Goal: Navigation & Orientation: Find specific page/section

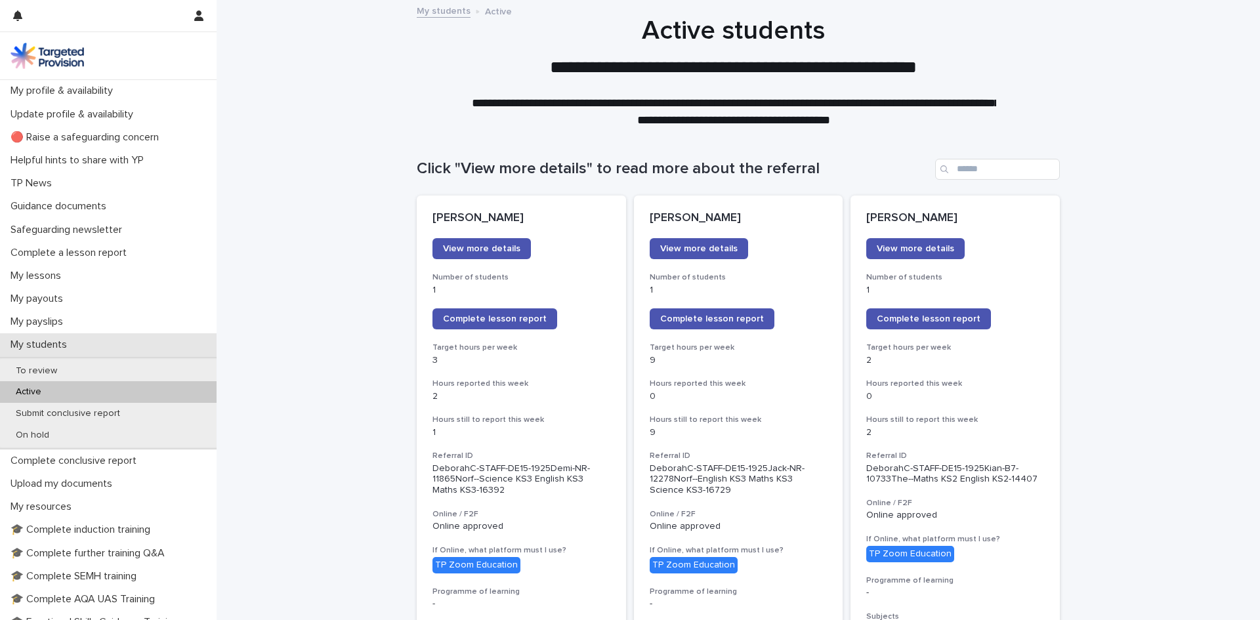
click at [41, 346] on p "My students" at bounding box center [41, 345] width 72 height 12
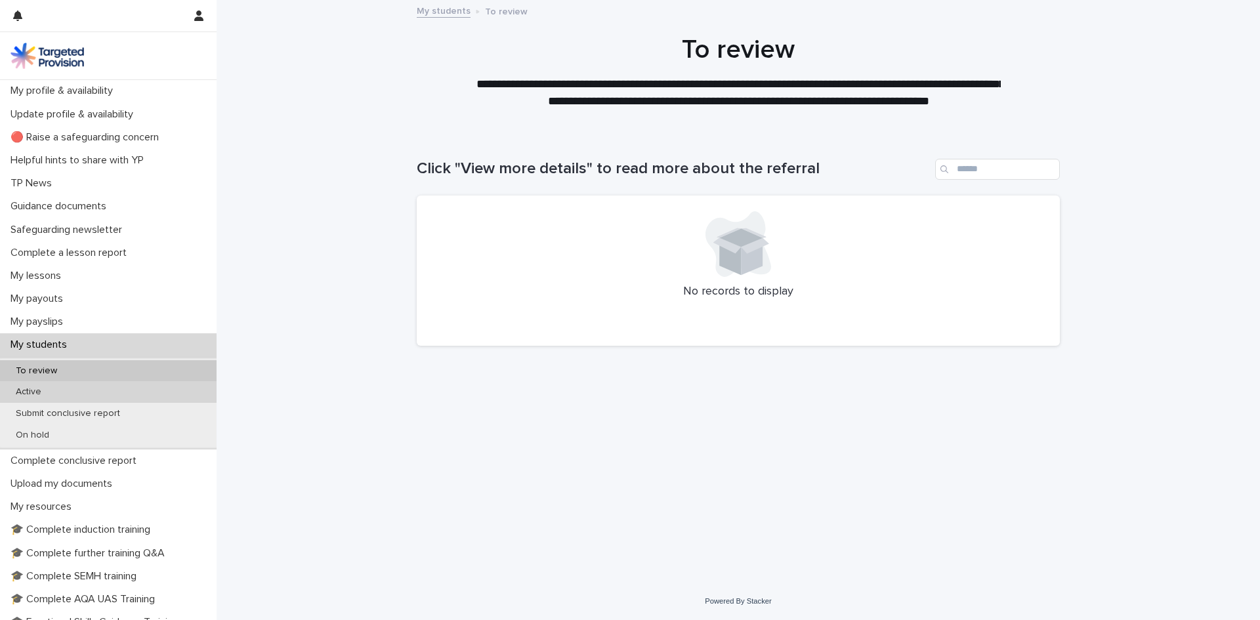
click at [30, 389] on p "Active" at bounding box center [28, 391] width 47 height 11
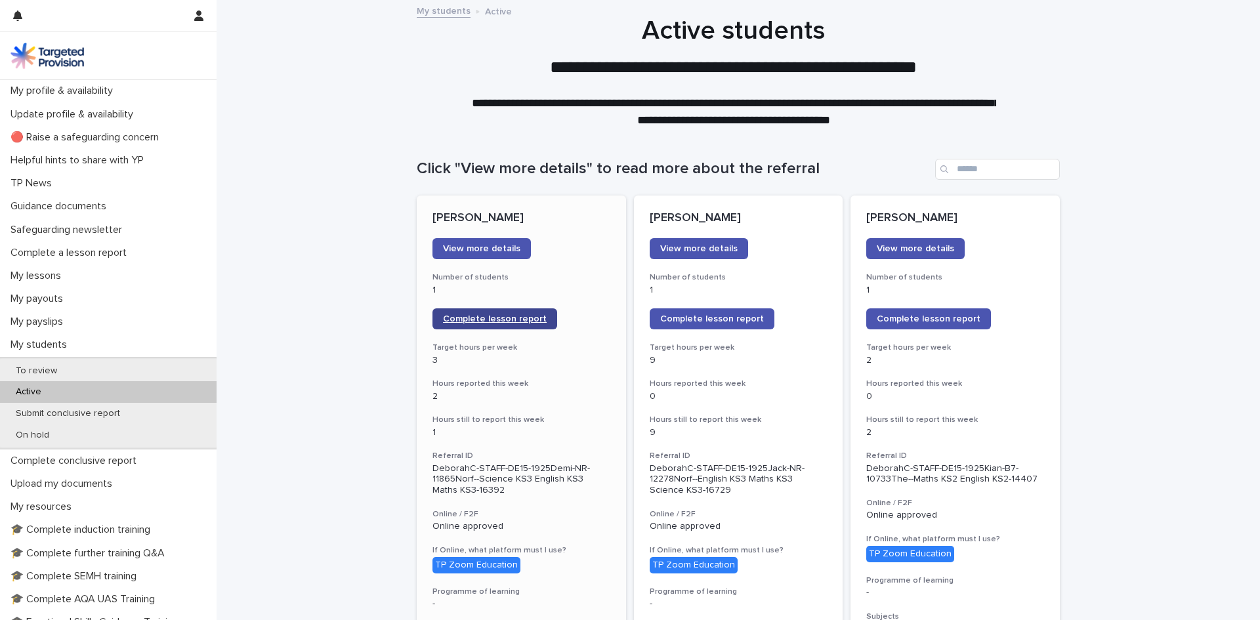
click at [496, 317] on span "Complete lesson report" at bounding box center [495, 318] width 104 height 9
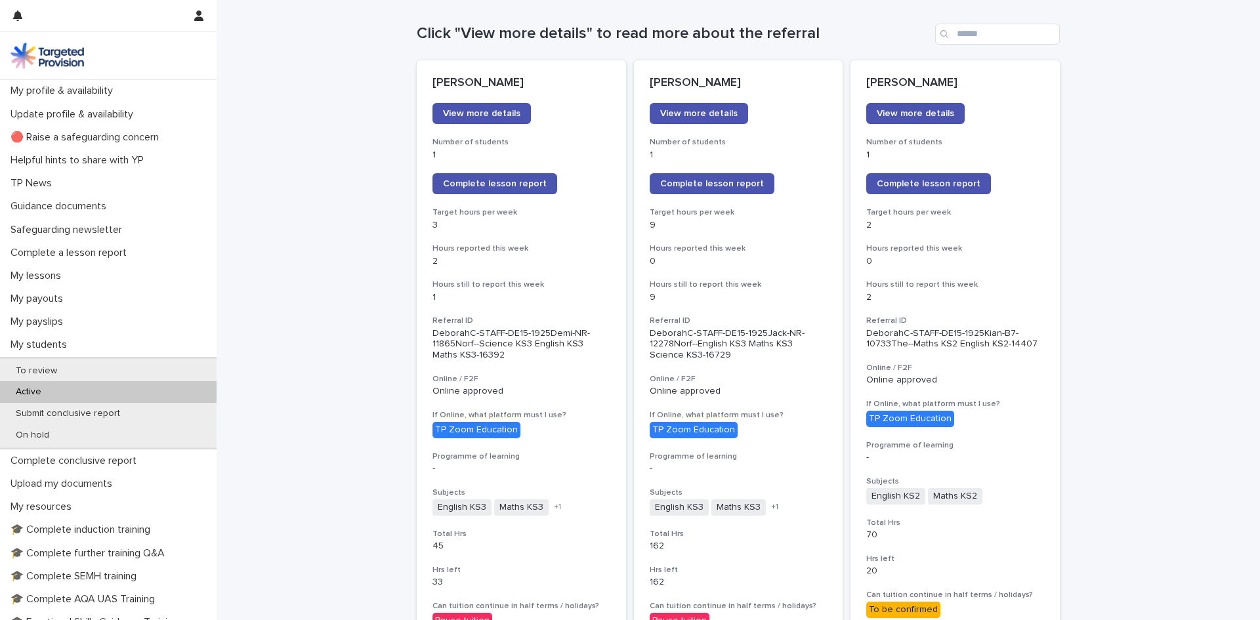
scroll to position [112, 0]
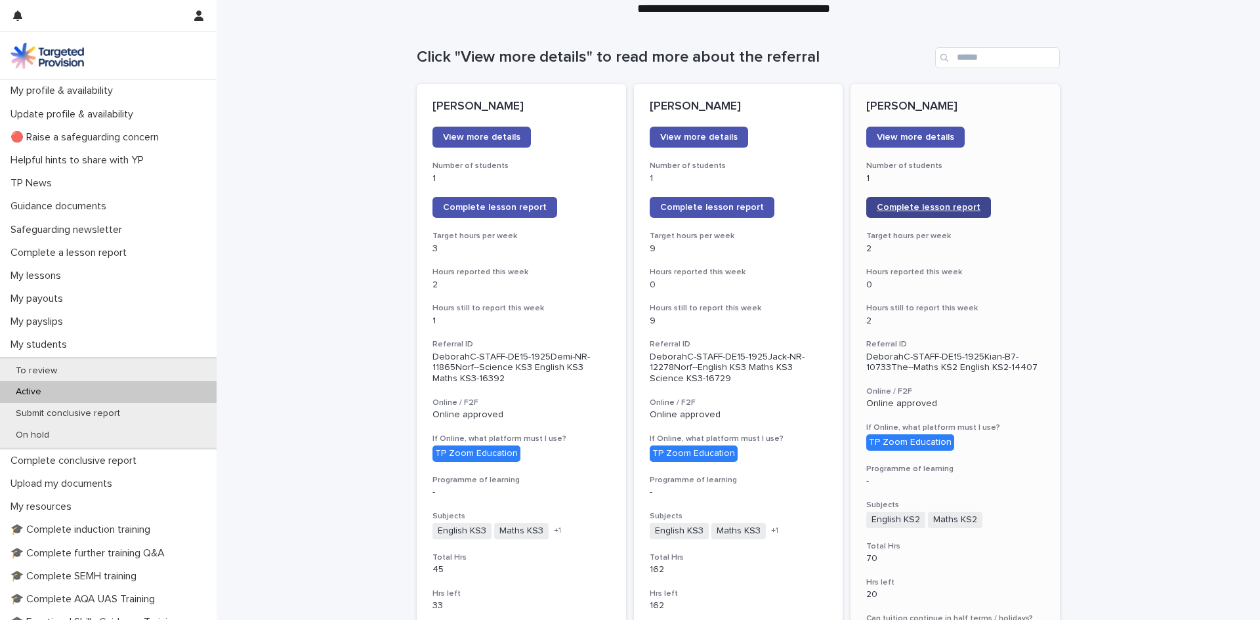
click at [945, 205] on span "Complete lesson report" at bounding box center [929, 207] width 104 height 9
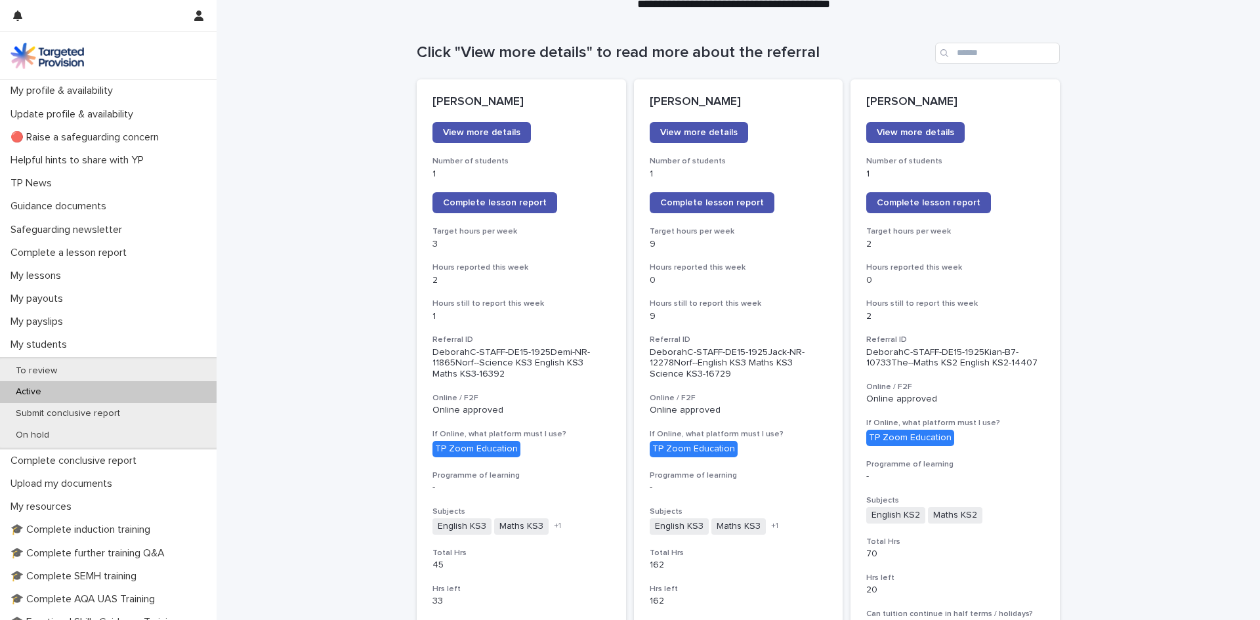
scroll to position [114, 0]
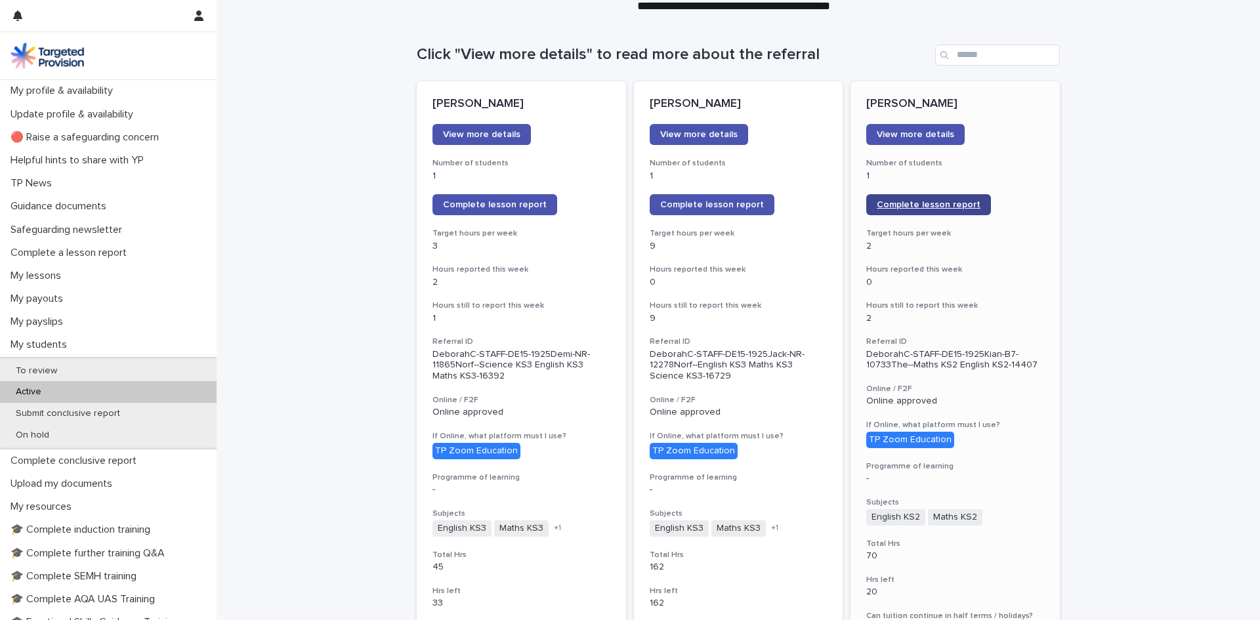
click at [949, 203] on span "Complete lesson report" at bounding box center [929, 204] width 104 height 9
click at [908, 136] on span "View more details" at bounding box center [915, 134] width 77 height 9
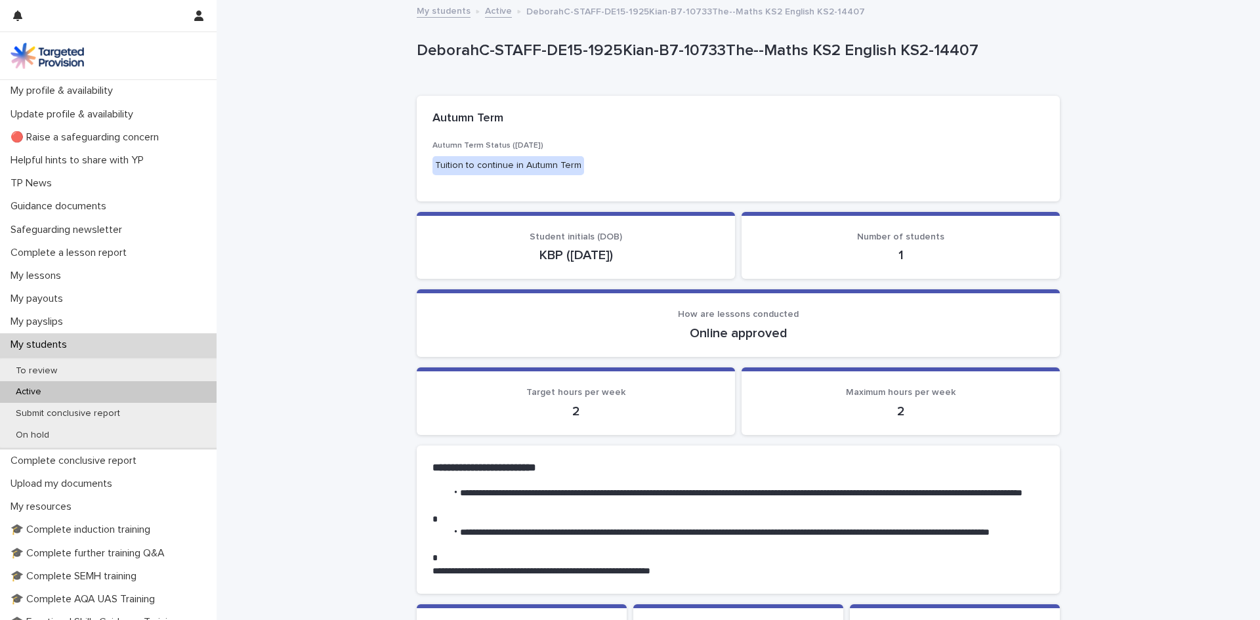
click at [52, 392] on div "Active" at bounding box center [108, 392] width 217 height 22
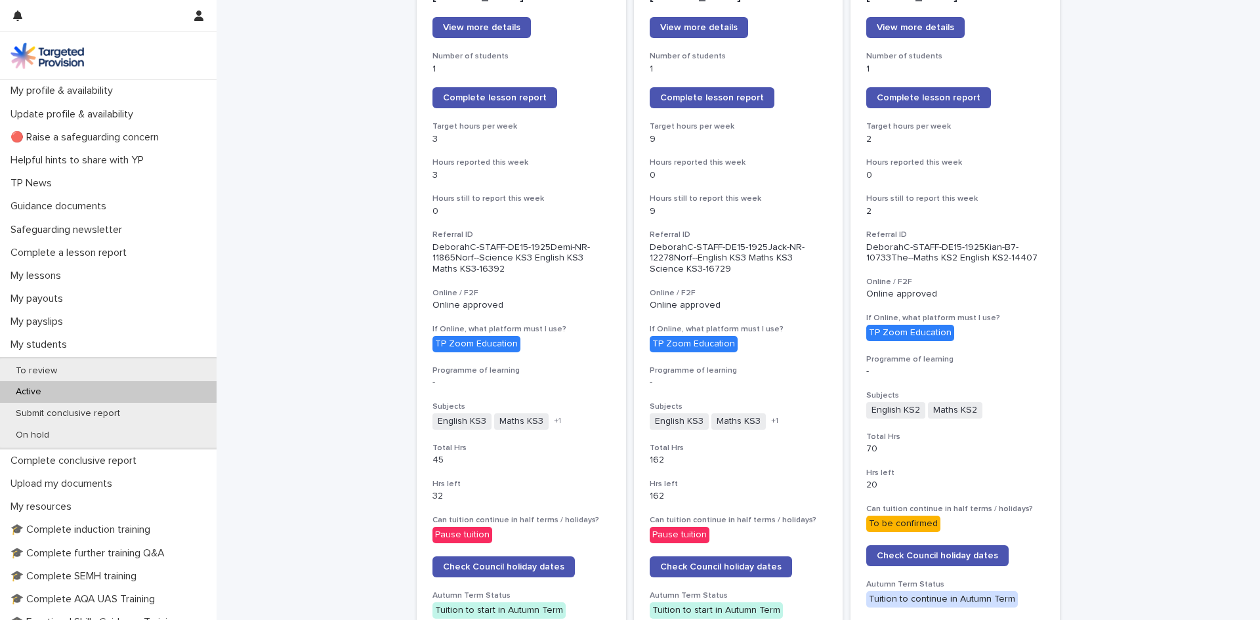
scroll to position [156, 0]
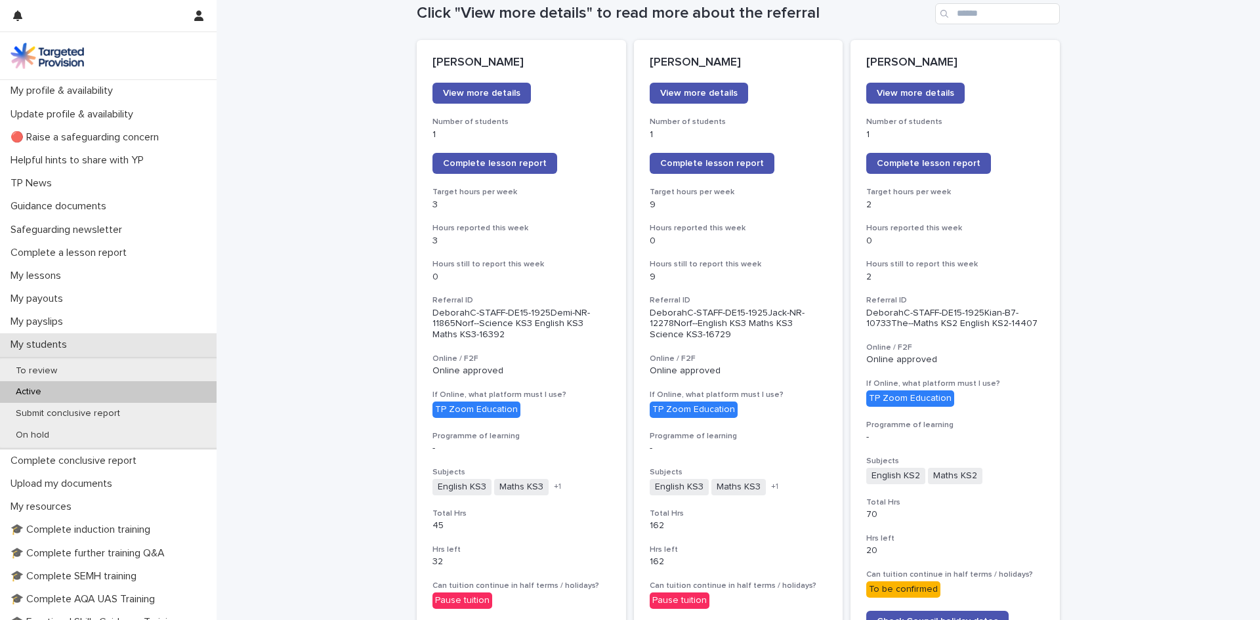
click at [45, 347] on p "My students" at bounding box center [41, 345] width 72 height 12
